Goal: Task Accomplishment & Management: Manage account settings

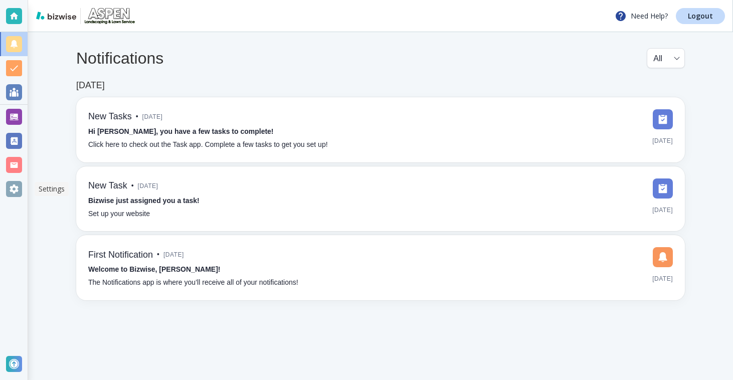
click at [22, 185] on div at bounding box center [14, 189] width 28 height 24
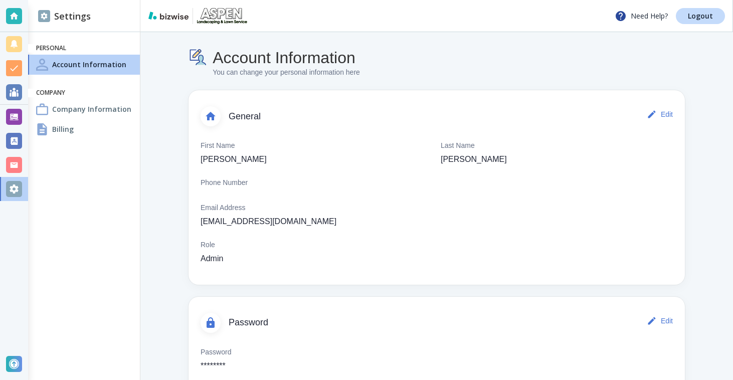
click at [50, 119] on div "Billing" at bounding box center [84, 129] width 112 height 20
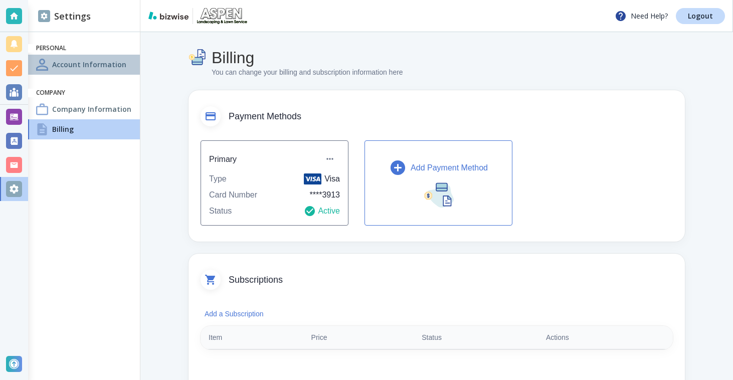
click at [77, 72] on div "Account Information" at bounding box center [84, 65] width 112 height 20
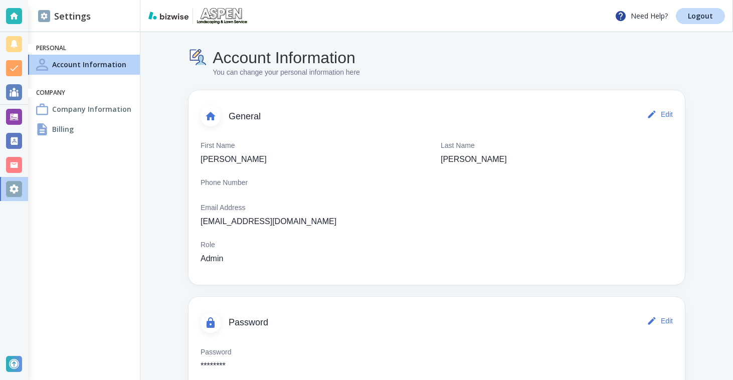
scroll to position [28, 0]
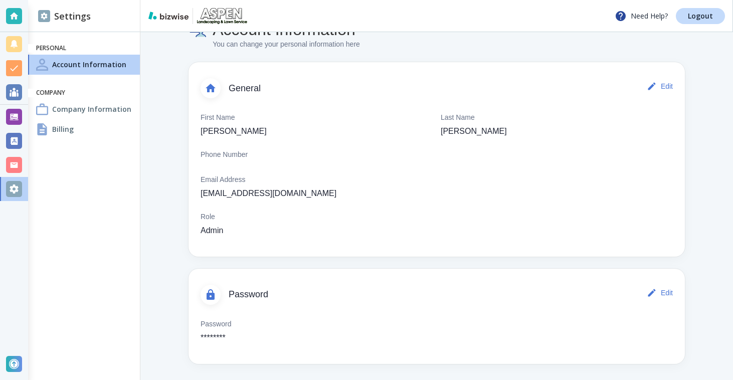
click at [72, 114] on h4 "Company Information" at bounding box center [91, 109] width 79 height 11
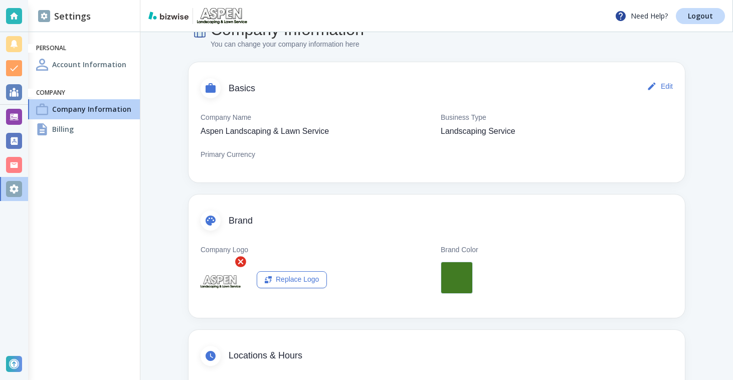
click at [69, 127] on h4 "Billing" at bounding box center [63, 129] width 22 height 11
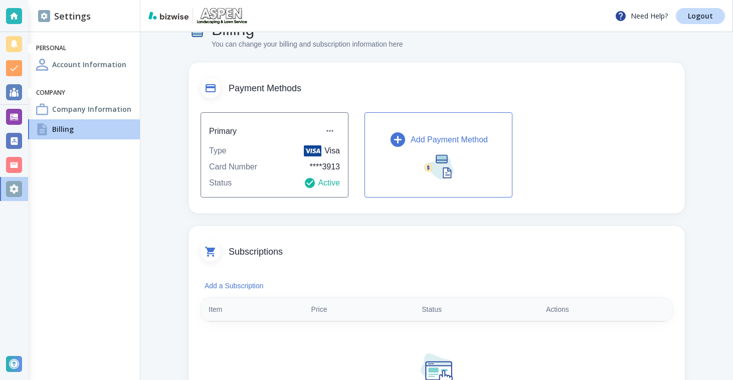
scroll to position [525, 0]
